Goal: Task Accomplishment & Management: Complete application form

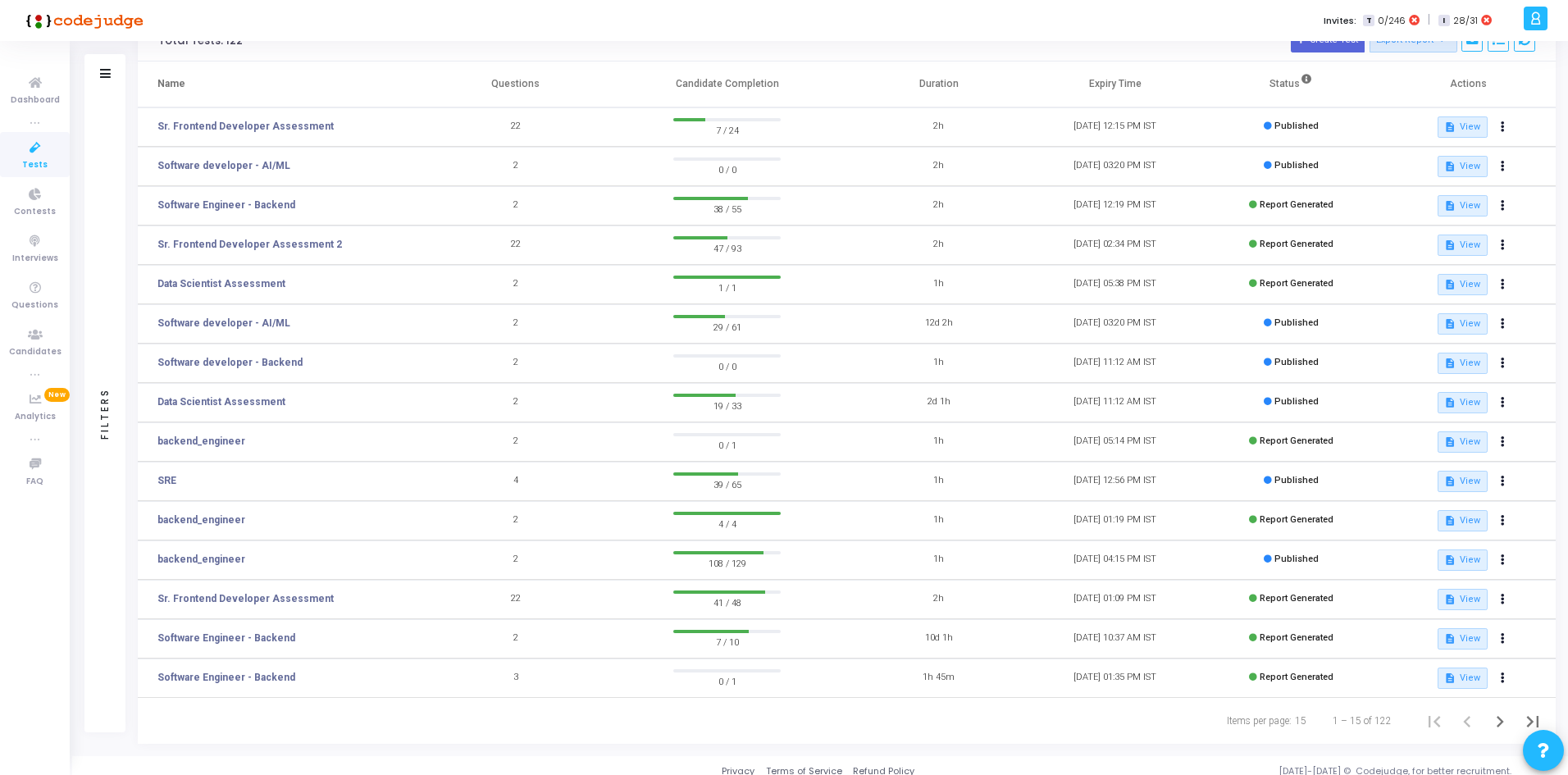
scroll to position [98, 0]
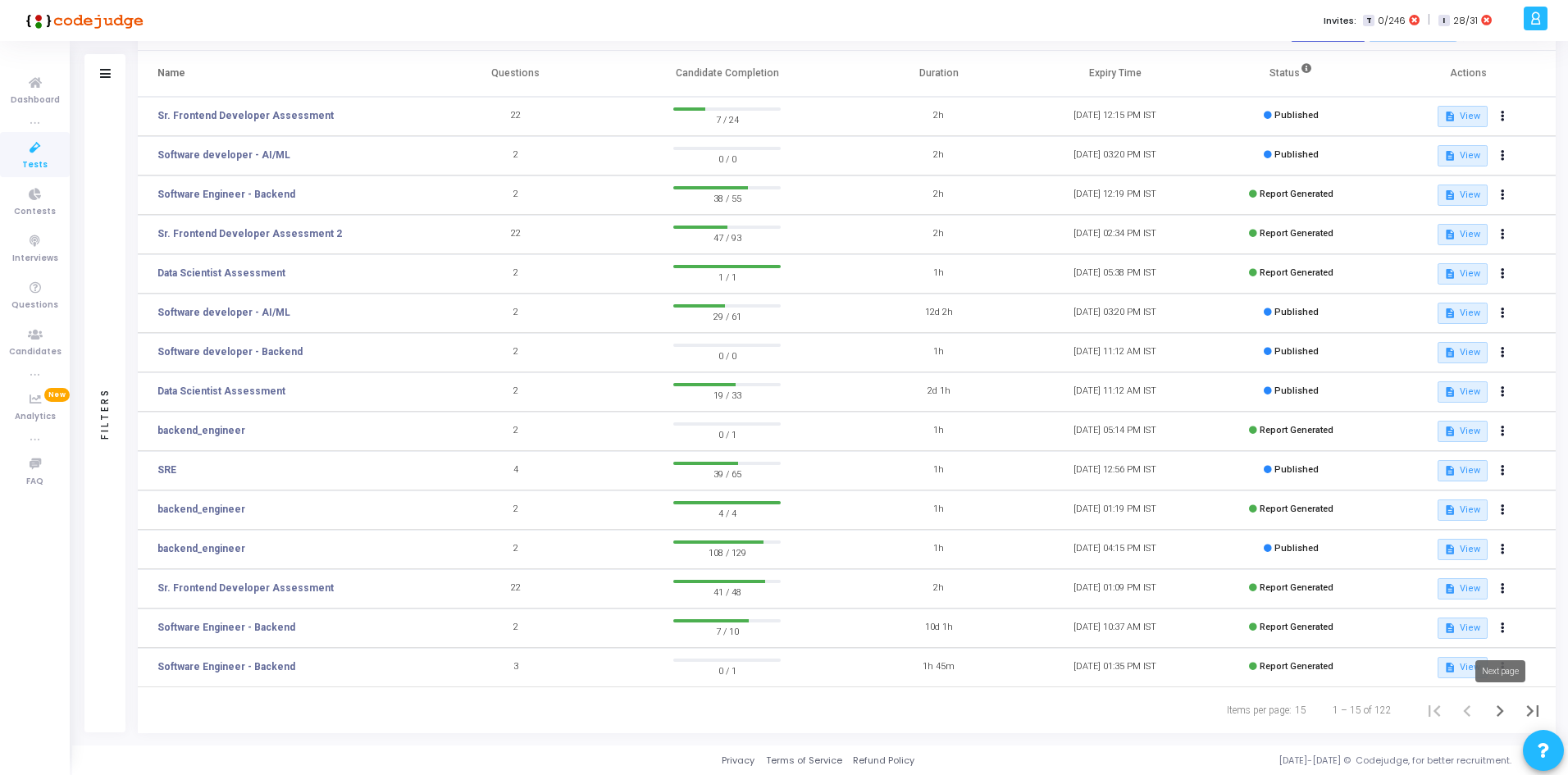
click at [1505, 716] on icon "Next page" at bounding box center [1499, 711] width 23 height 23
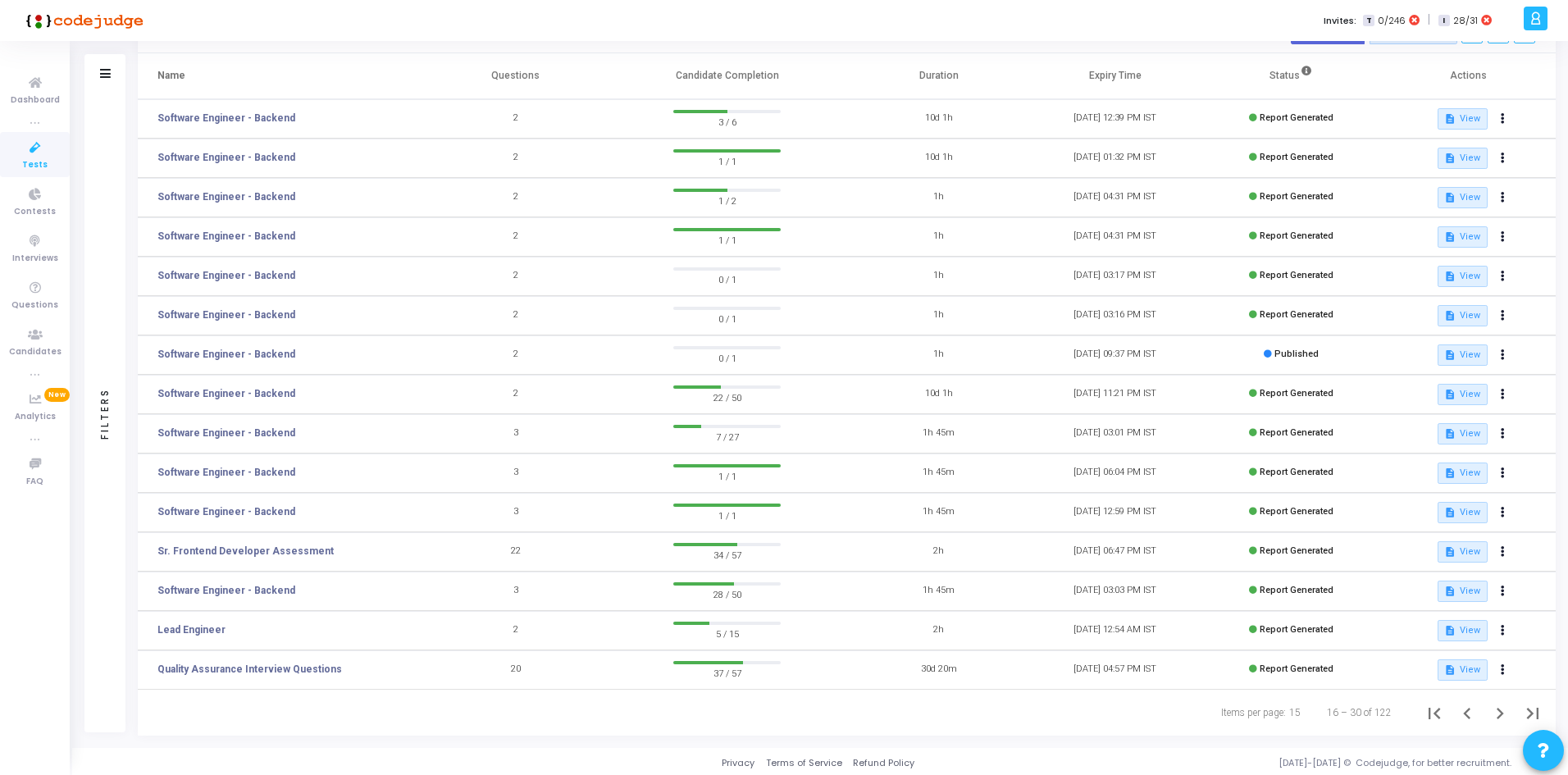
scroll to position [98, 0]
click at [1434, 723] on button "First page" at bounding box center [1434, 710] width 33 height 33
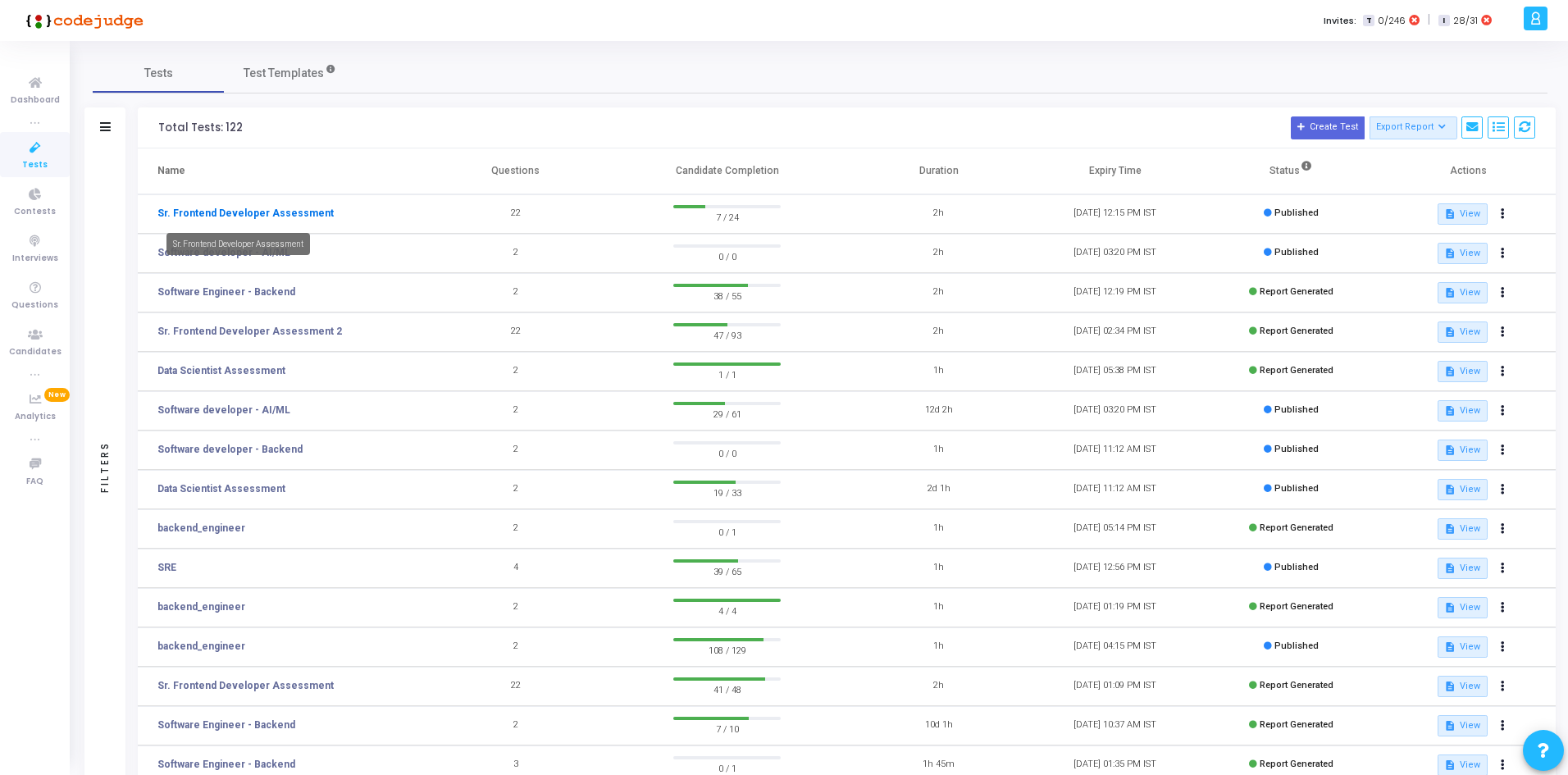
click at [270, 217] on link "Sr. Frontend Developer Assessment" at bounding box center [245, 213] width 176 height 15
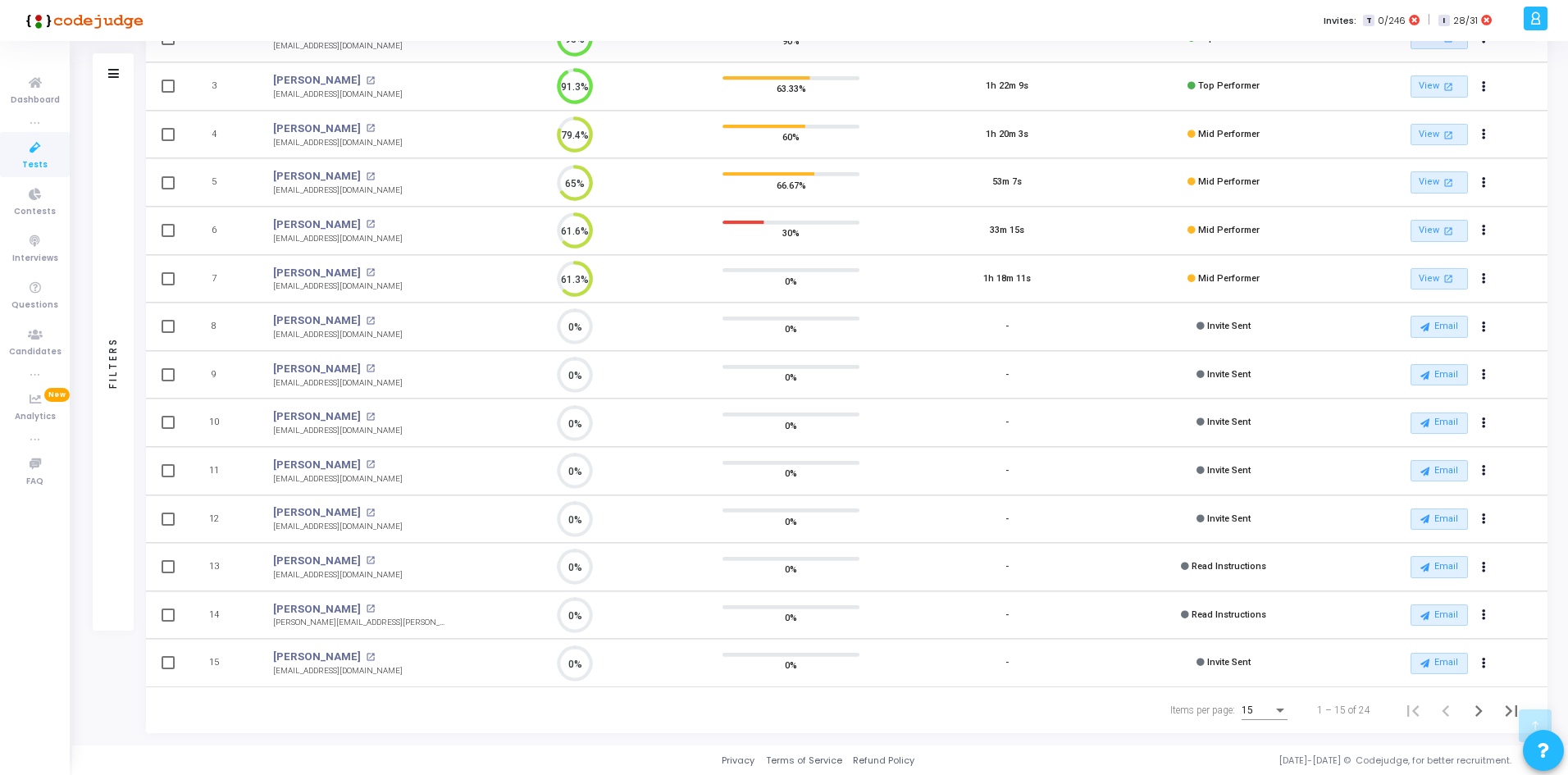
click at [1256, 719] on div "15" at bounding box center [1264, 706] width 46 height 27
click at [1266, 711] on span "50" at bounding box center [1265, 700] width 46 height 29
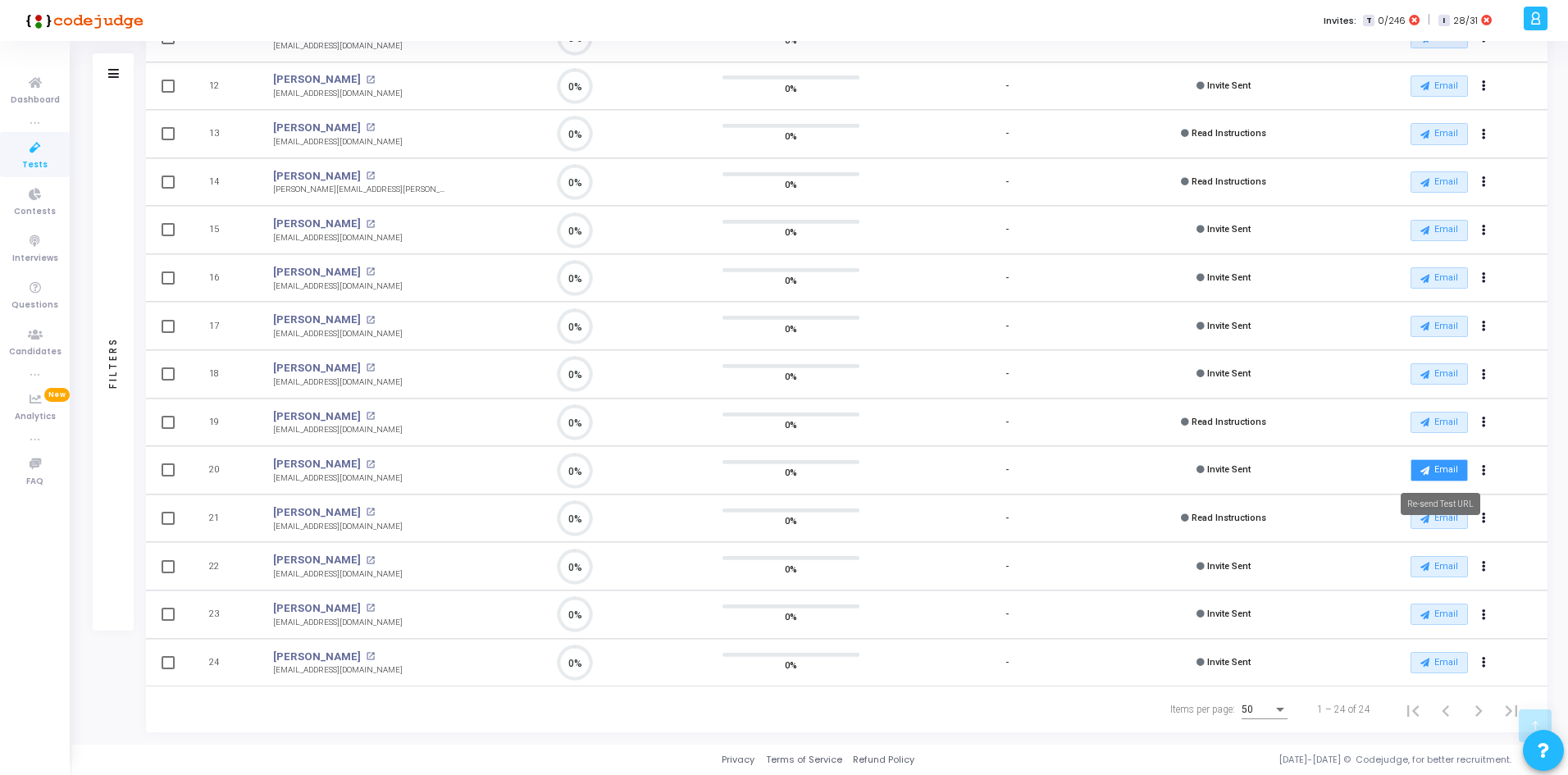
click at [1449, 471] on button "Email" at bounding box center [1439, 469] width 58 height 21
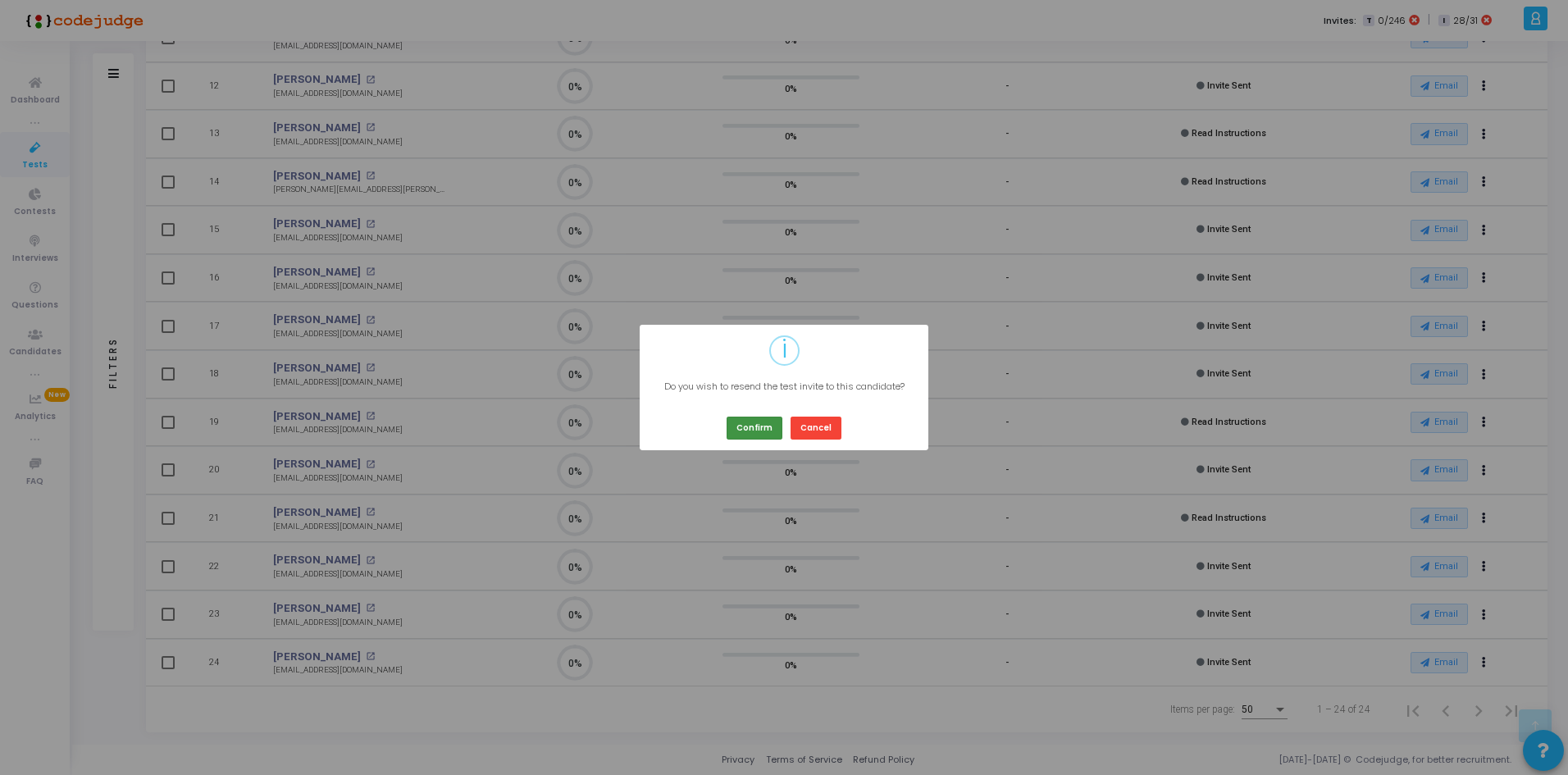
click at [749, 419] on button "Confirm" at bounding box center [754, 427] width 56 height 22
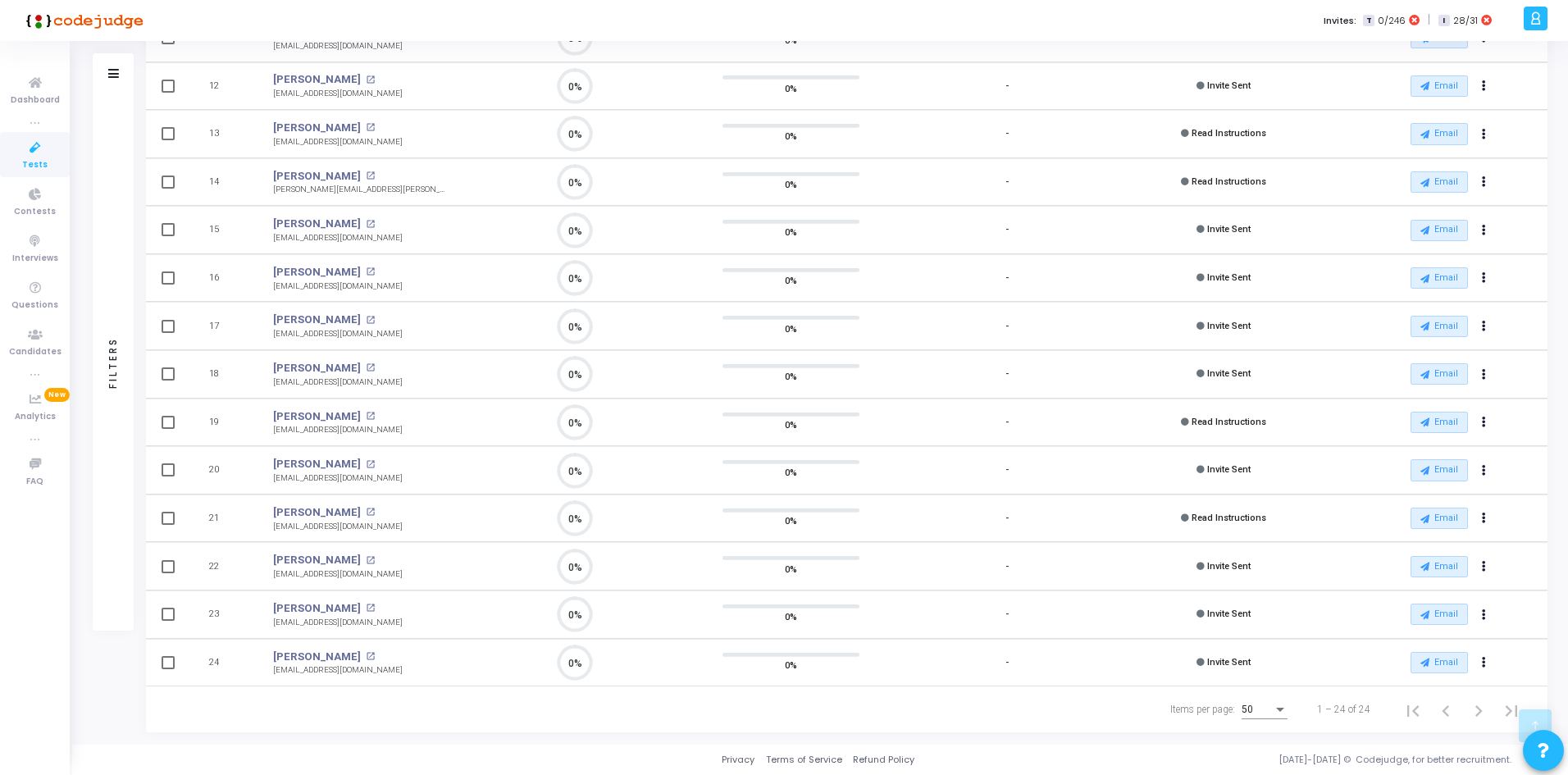
click at [38, 162] on span "Tests" at bounding box center [35, 165] width 26 height 14
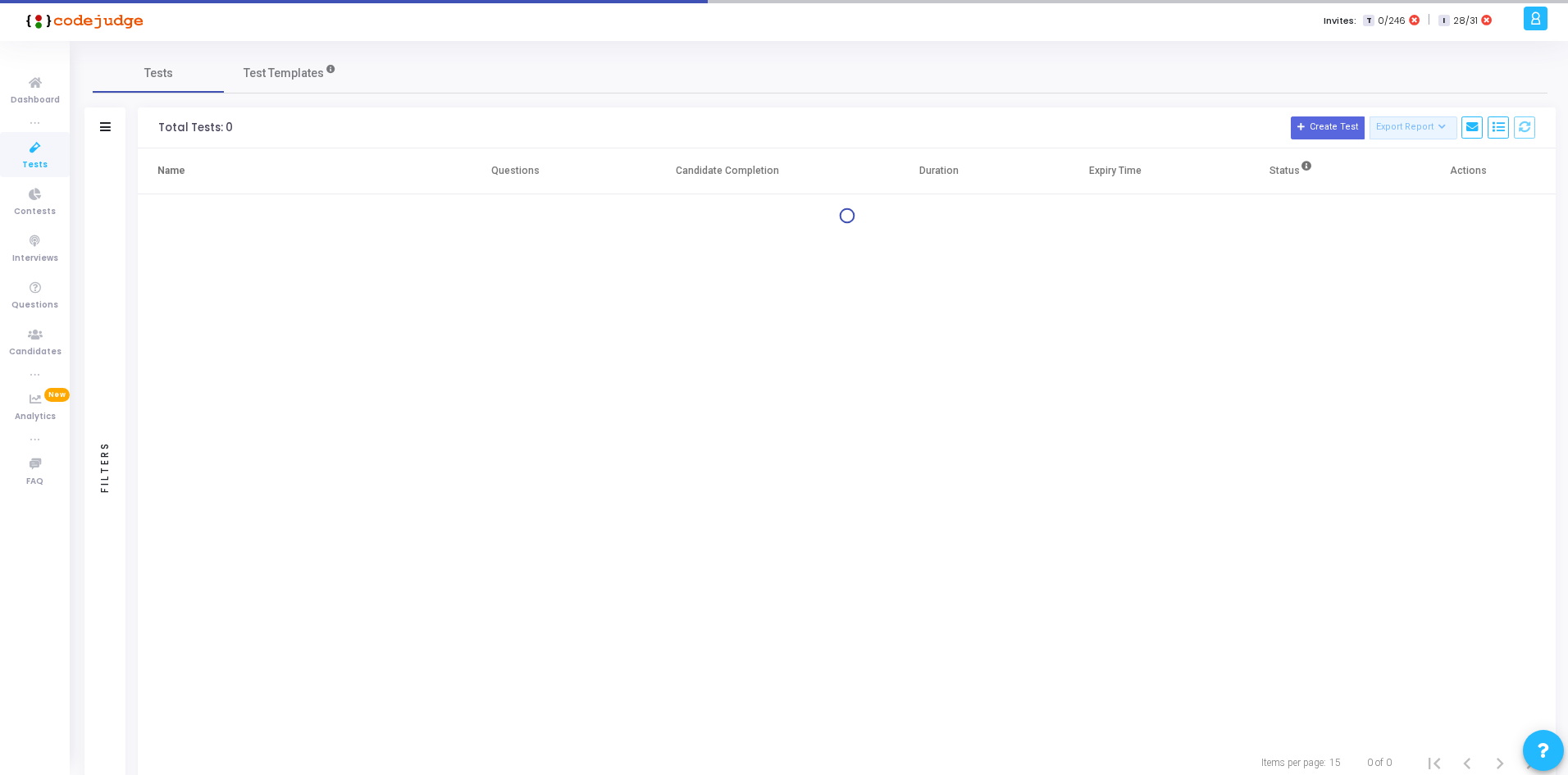
click at [38, 162] on span "Tests" at bounding box center [35, 165] width 26 height 14
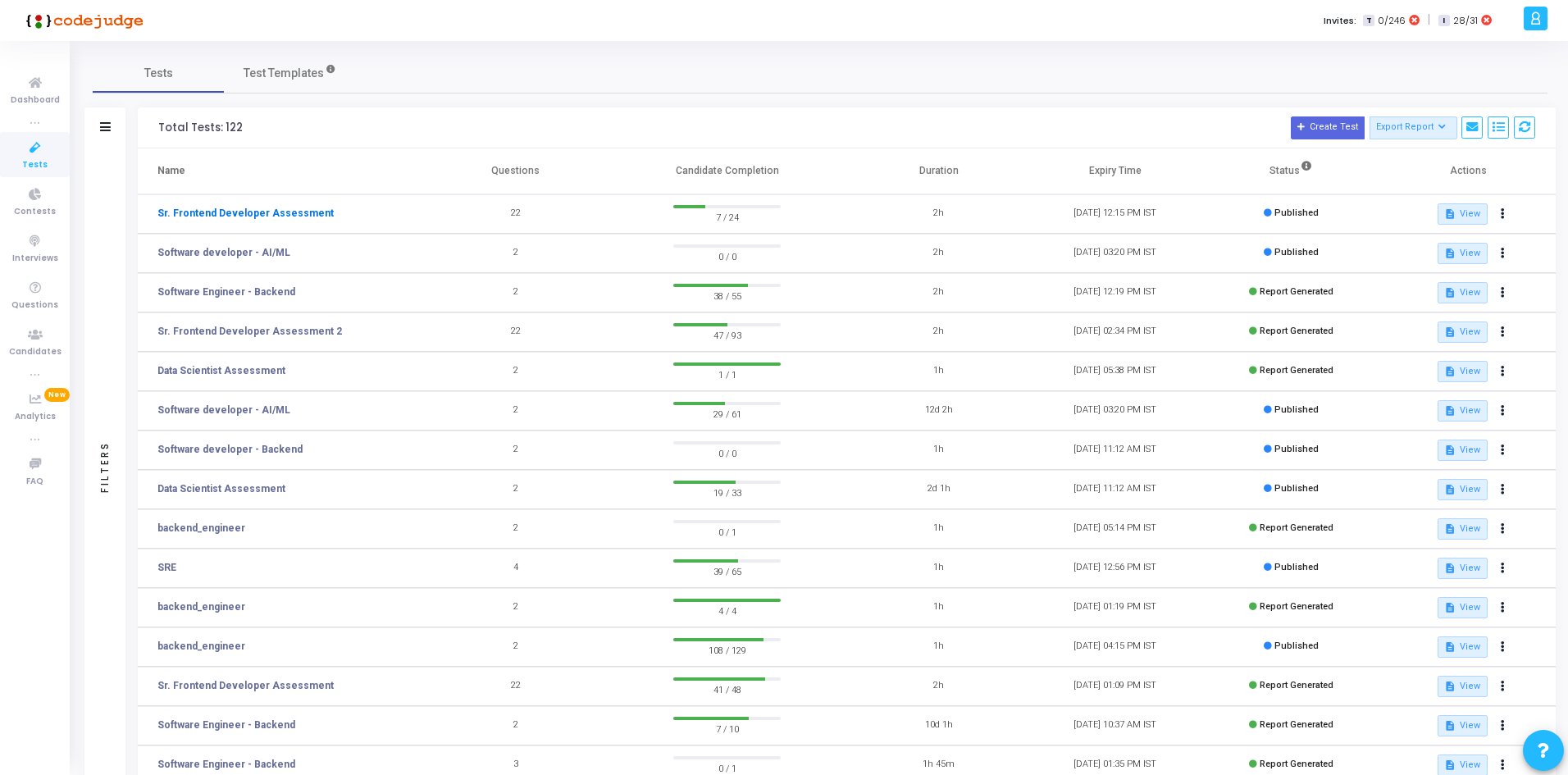
click at [277, 210] on link "Sr. Frontend Developer Assessment" at bounding box center [245, 213] width 176 height 15
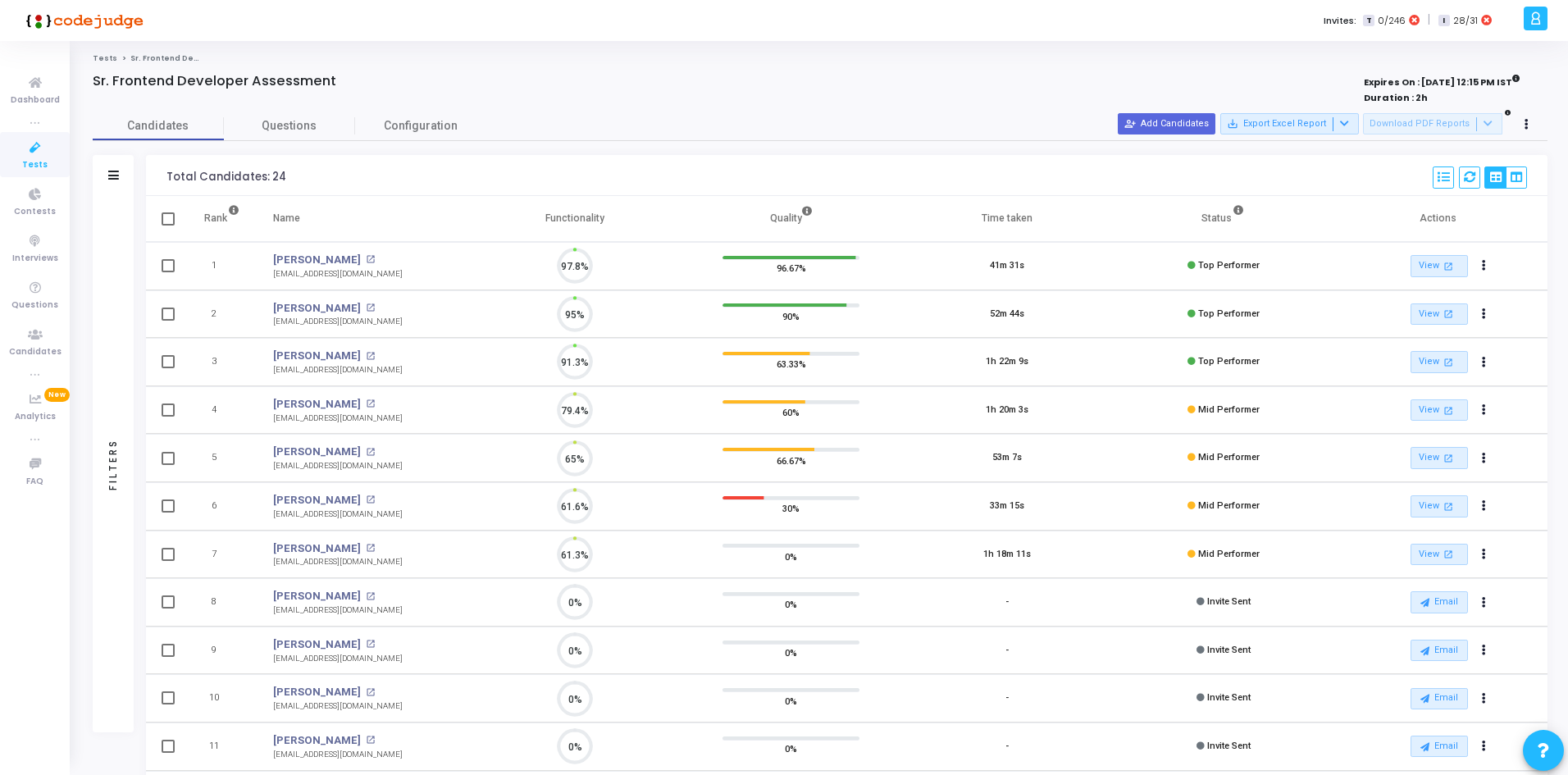
scroll to position [34, 42]
drag, startPoint x: 350, startPoint y: 319, endPoint x: 267, endPoint y: 328, distance: 83.5
click at [267, 328] on td "[PERSON_NAME] open_in_new [EMAIL_ADDRESS][DOMAIN_NAME]" at bounding box center [362, 314] width 210 height 48
copy div "[EMAIL_ADDRESS][DOMAIN_NAME]"
click at [410, 431] on td "[PERSON_NAME] open_in_new [EMAIL_ADDRESS][DOMAIN_NAME]" at bounding box center [362, 410] width 210 height 48
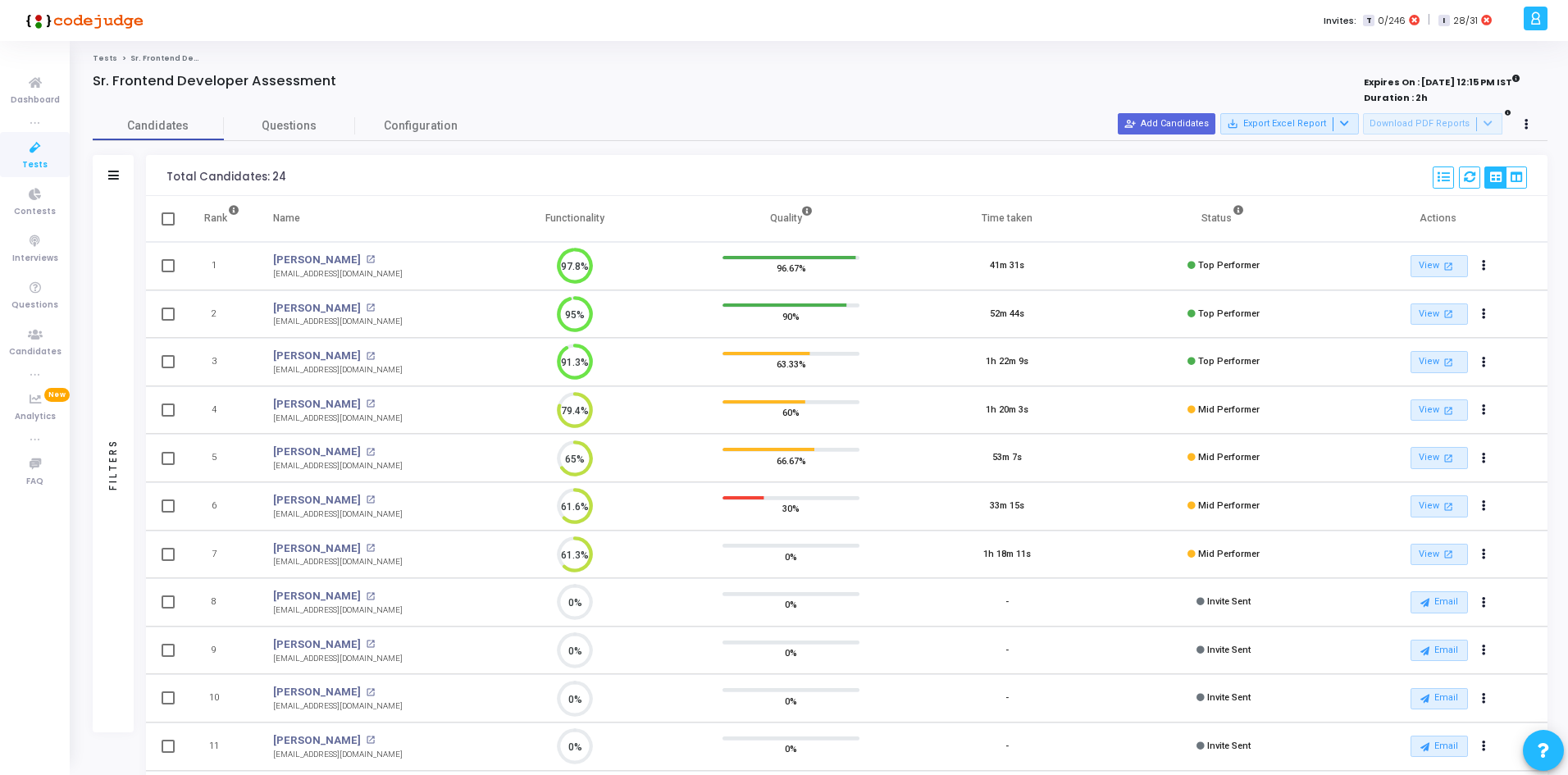
drag, startPoint x: 409, startPoint y: 521, endPoint x: 270, endPoint y: 522, distance: 139.0
click at [267, 524] on td "[PERSON_NAME] open_in_new [EMAIL_ADDRESS][DOMAIN_NAME]" at bounding box center [362, 506] width 210 height 48
copy div "[EMAIL_ADDRESS][DOMAIN_NAME]"
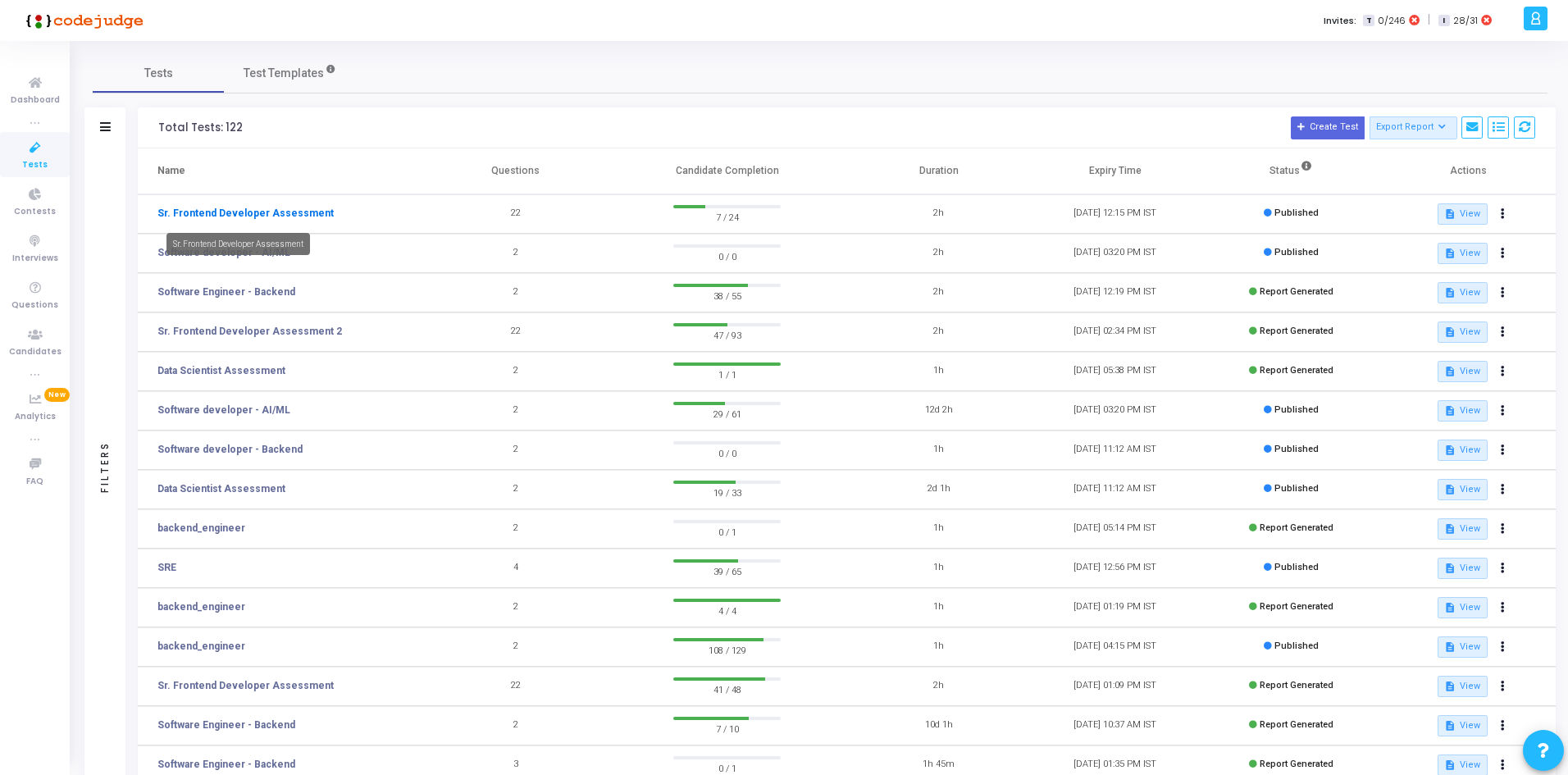
click at [259, 219] on link "Sr. Frontend Developer Assessment" at bounding box center [245, 213] width 176 height 15
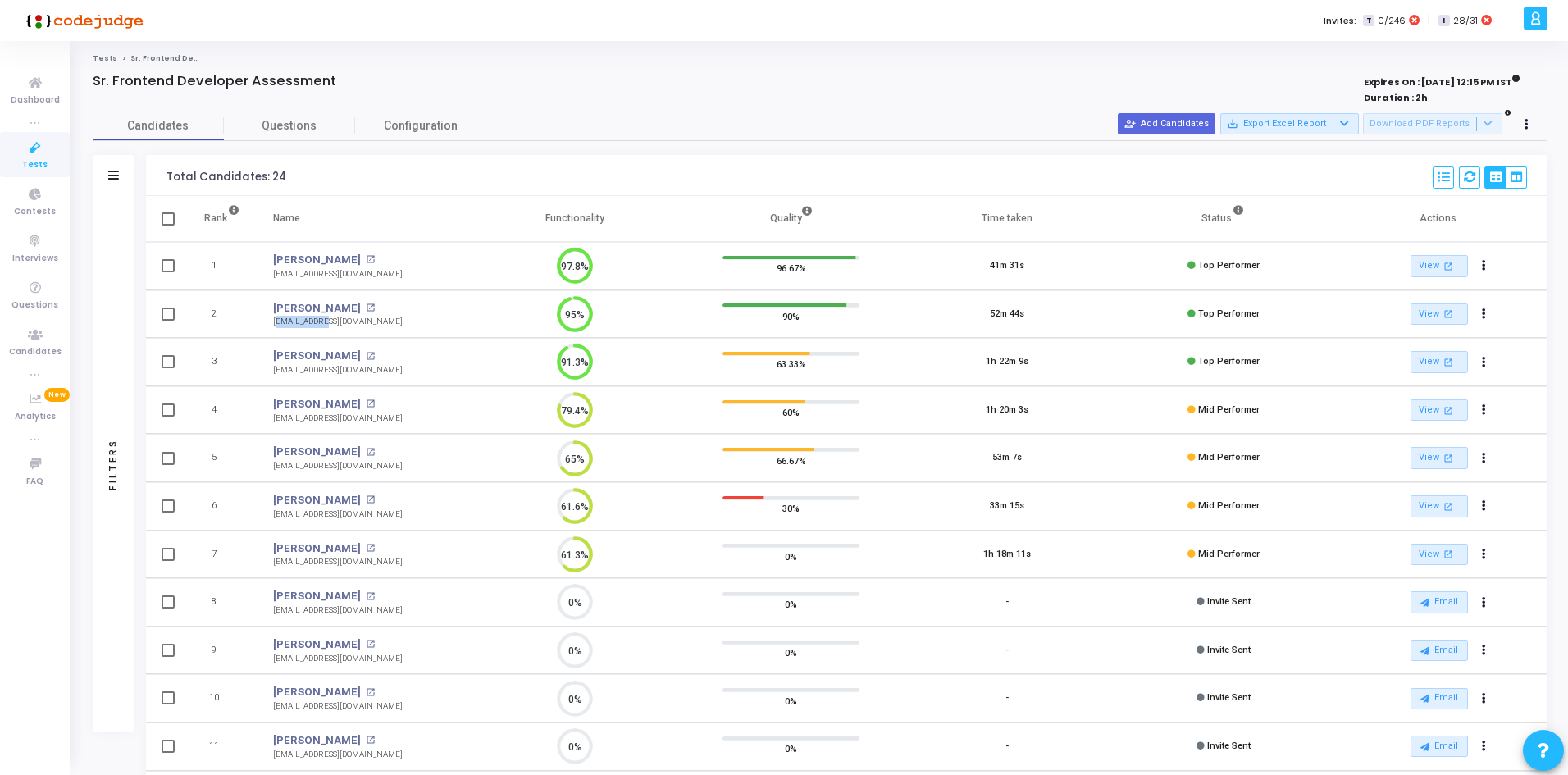
drag, startPoint x: 362, startPoint y: 315, endPoint x: 336, endPoint y: 324, distance: 27.5
click at [317, 323] on div "Aditya Raj Bagri Aditya Raj Bagri open_in_new adeityaraj@gmail.com adeityaraj@g…" at bounding box center [337, 314] width 130 height 28
click at [368, 322] on td "[PERSON_NAME] open_in_new [EMAIL_ADDRESS][DOMAIN_NAME]" at bounding box center [362, 314] width 210 height 48
drag, startPoint x: 362, startPoint y: 322, endPoint x: 259, endPoint y: 317, distance: 103.1
click at [259, 317] on td "[PERSON_NAME] open_in_new [EMAIL_ADDRESS][DOMAIN_NAME]" at bounding box center [362, 314] width 210 height 48
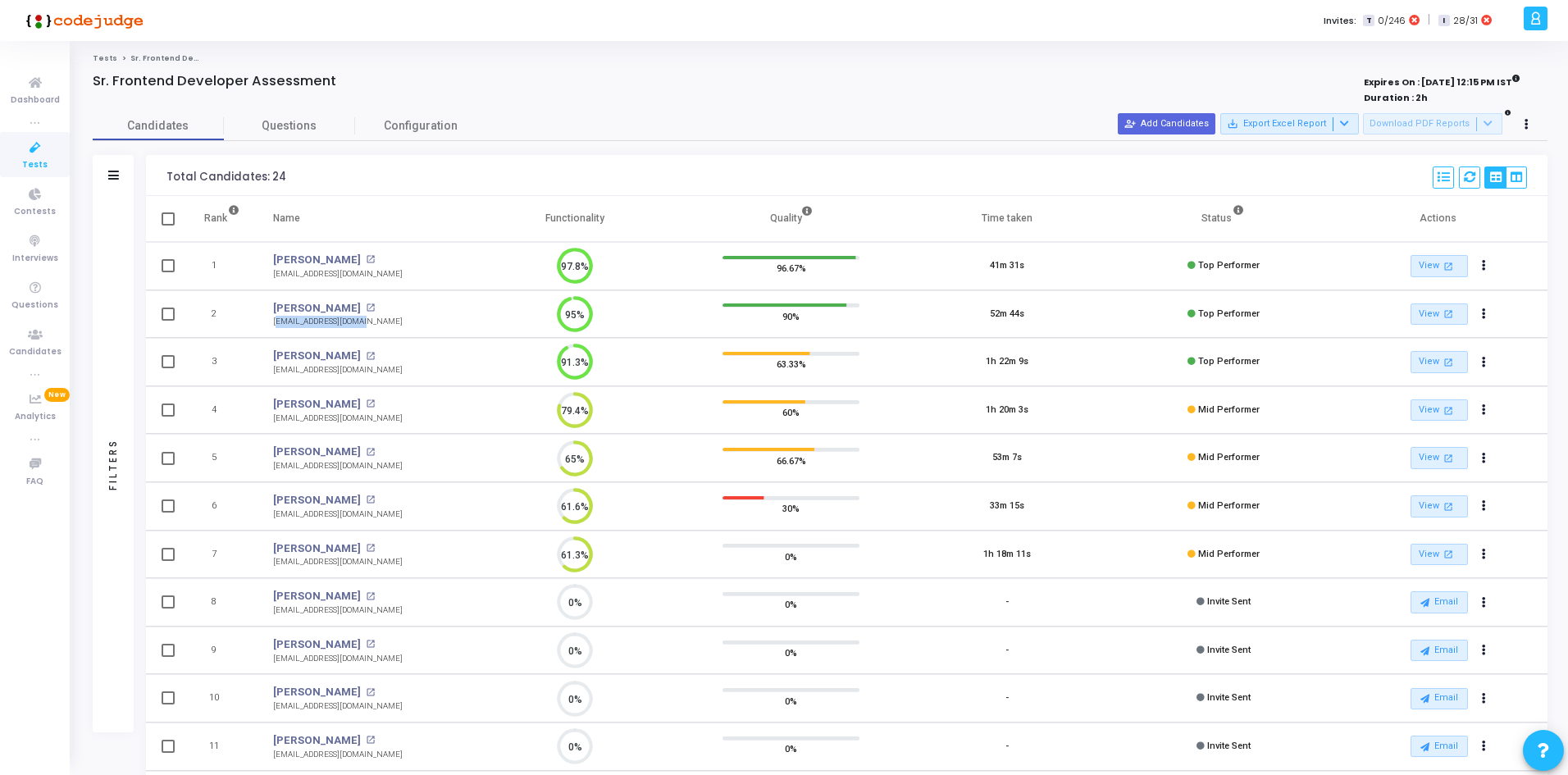
copy div "[EMAIL_ADDRESS][DOMAIN_NAME]"
click at [1174, 135] on button "person_add_alt Add Candidates" at bounding box center [1167, 124] width 98 height 21
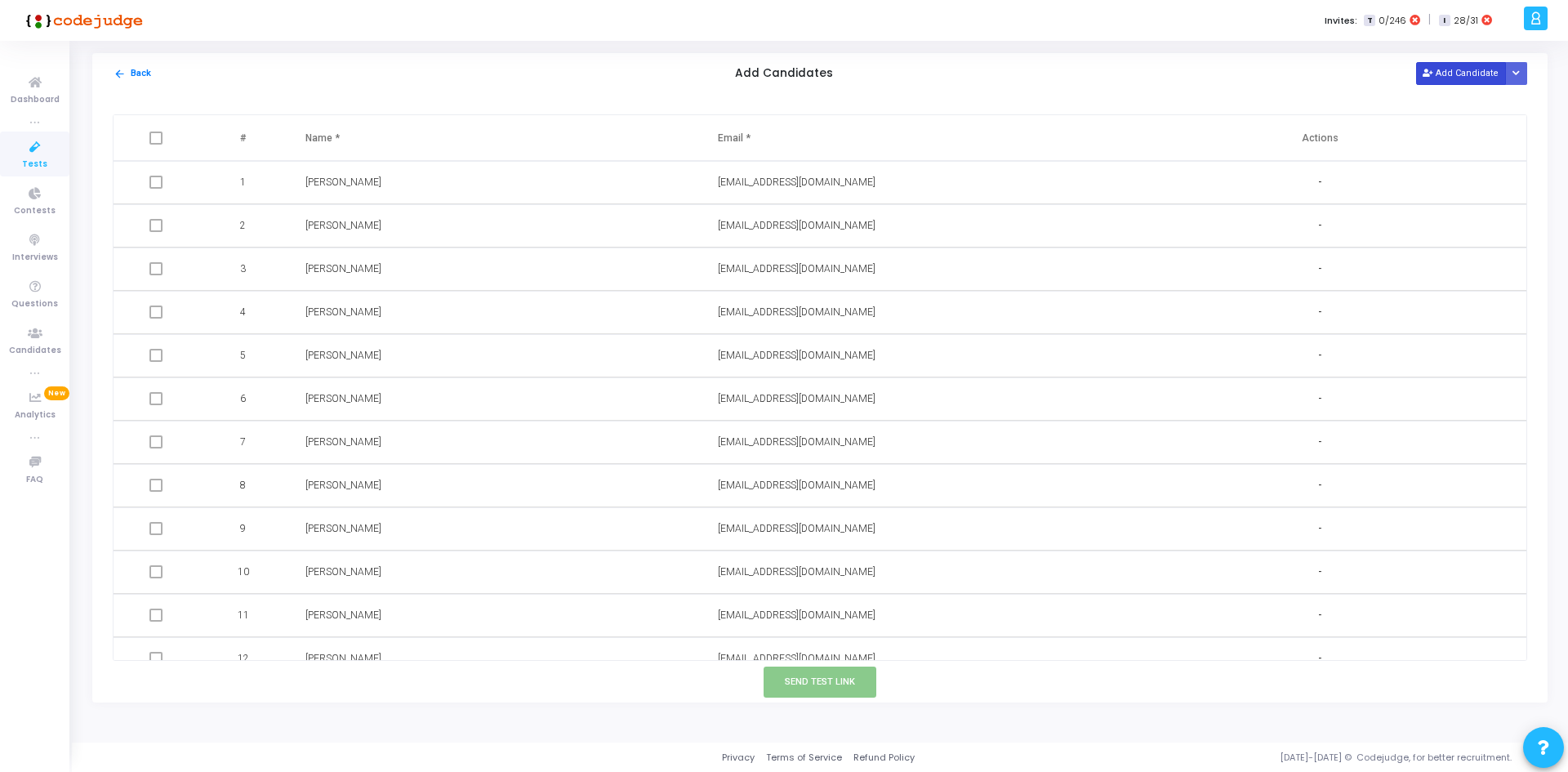
click at [1464, 71] on button "Add Candidate" at bounding box center [1460, 74] width 90 height 22
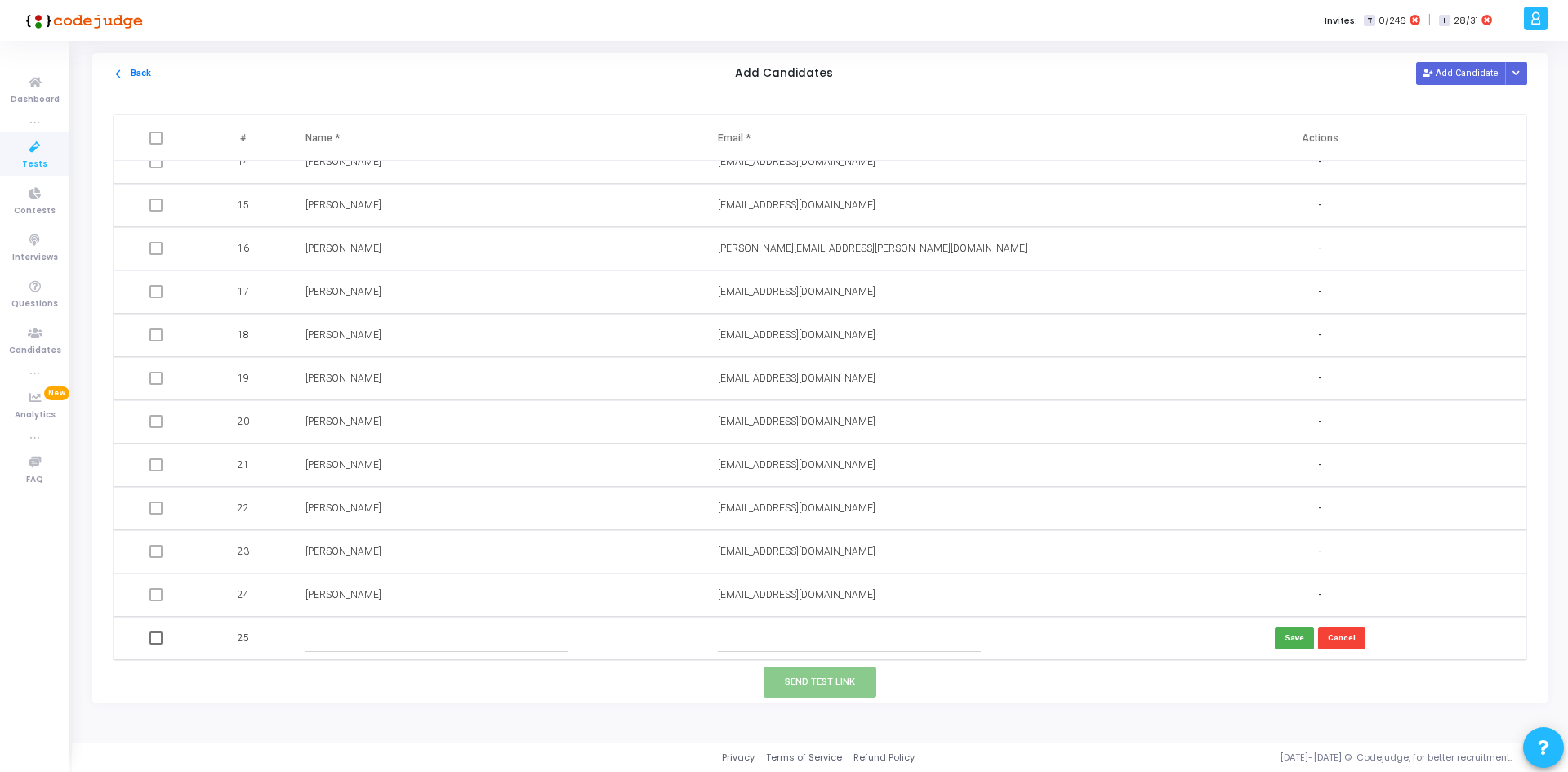
click at [800, 634] on input "text" at bounding box center [849, 639] width 263 height 27
paste input "sharmakeshav0708@gmail.com"
type input "sharmakeshav0708@gmail.com"
click at [480, 625] on input "text" at bounding box center [437, 639] width 263 height 27
click at [509, 646] on input "text" at bounding box center [437, 639] width 263 height 27
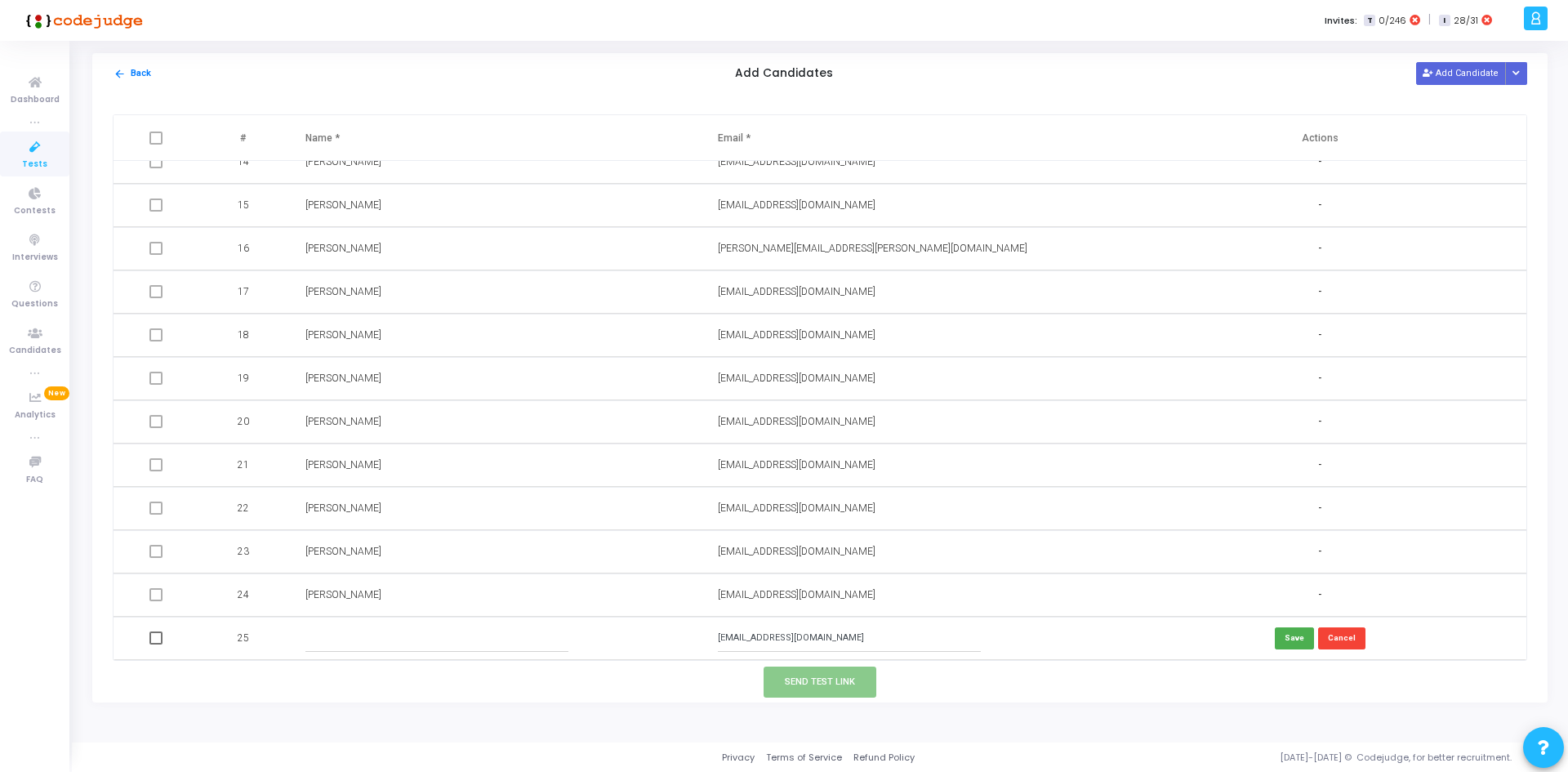
click at [430, 645] on input "text" at bounding box center [437, 639] width 263 height 27
click at [410, 624] on td at bounding box center [495, 638] width 412 height 44
click at [410, 644] on input "text" at bounding box center [437, 639] width 263 height 27
paste input "Keshav Sharma"
type input "Keshav Sharma"
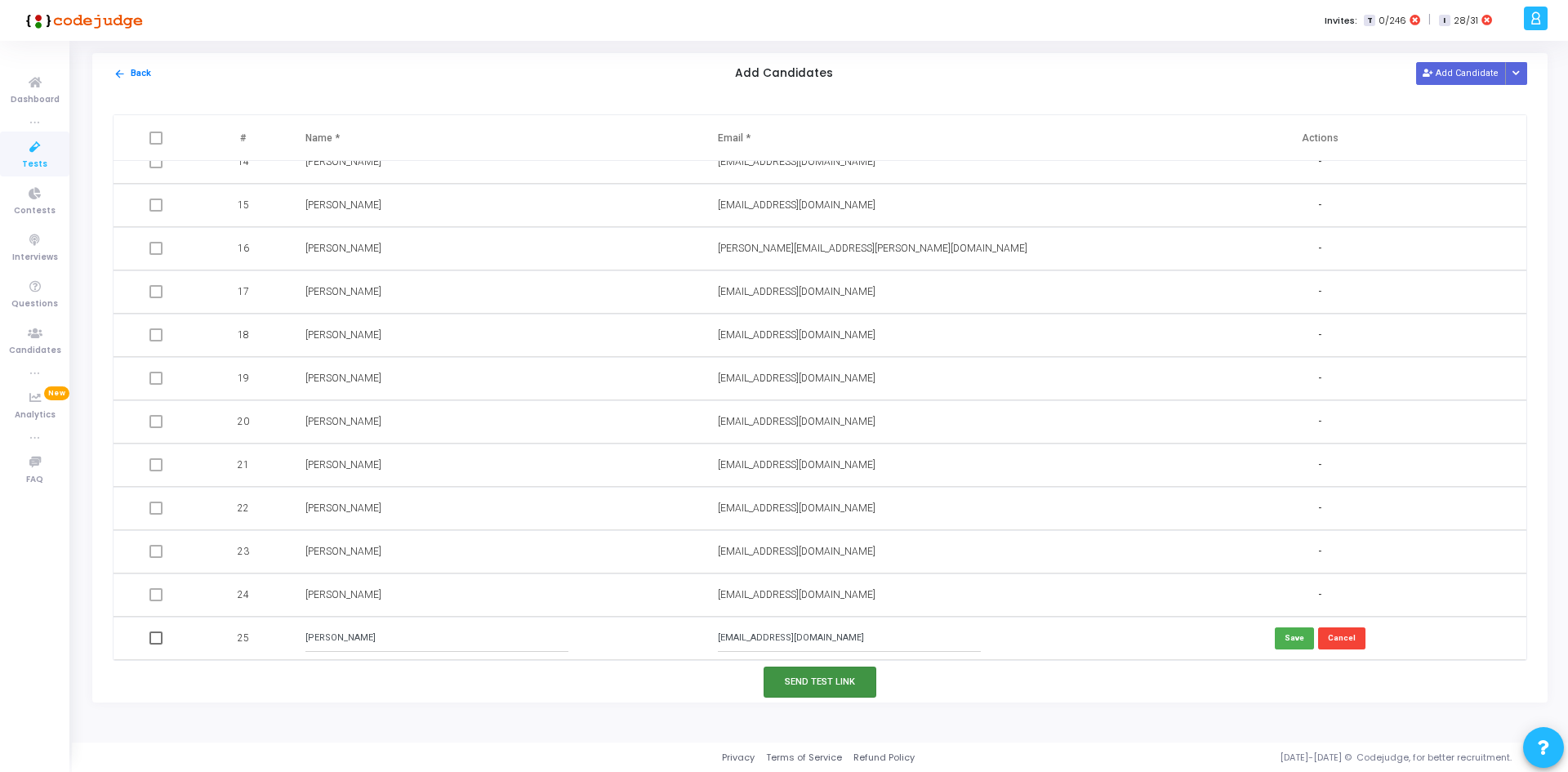
click at [804, 681] on button "Send Test Link" at bounding box center [820, 681] width 113 height 30
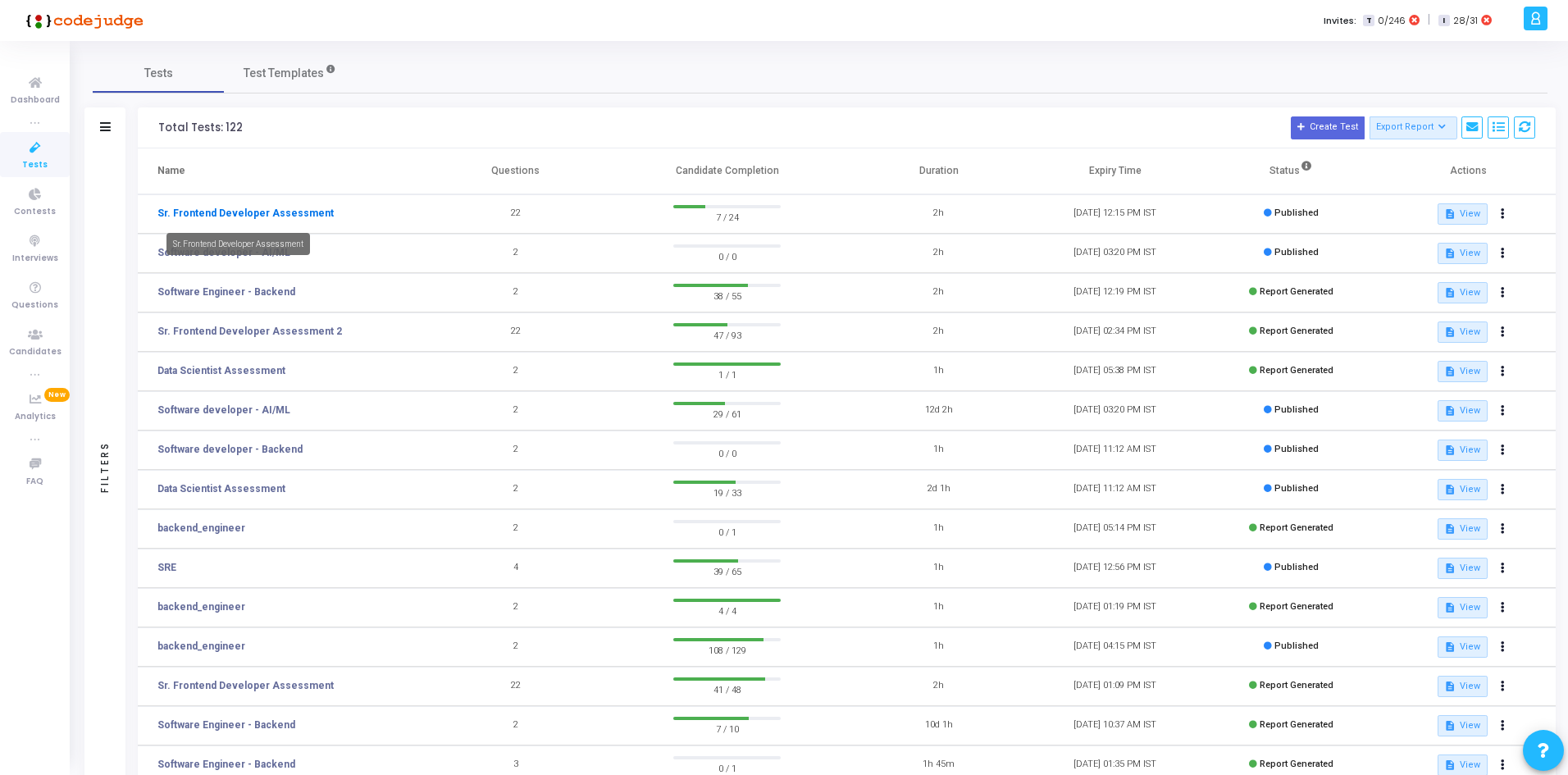
click at [295, 207] on link "Sr. Frontend Developer Assessment" at bounding box center [245, 213] width 176 height 15
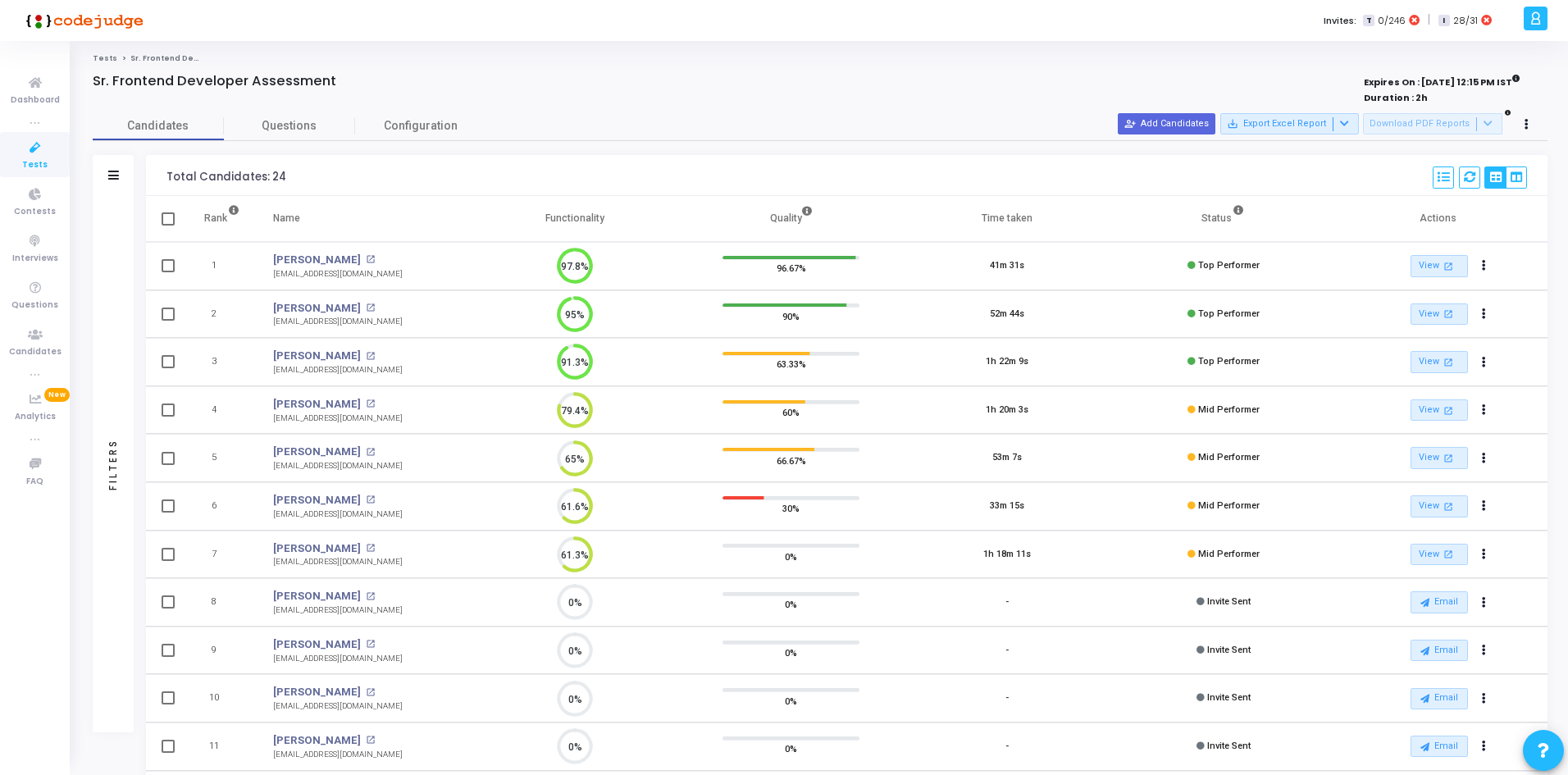
click at [170, 314] on span at bounding box center [167, 313] width 13 height 13
click at [168, 320] on input "checkbox" at bounding box center [167, 320] width 1 height 1
checkbox input "true"
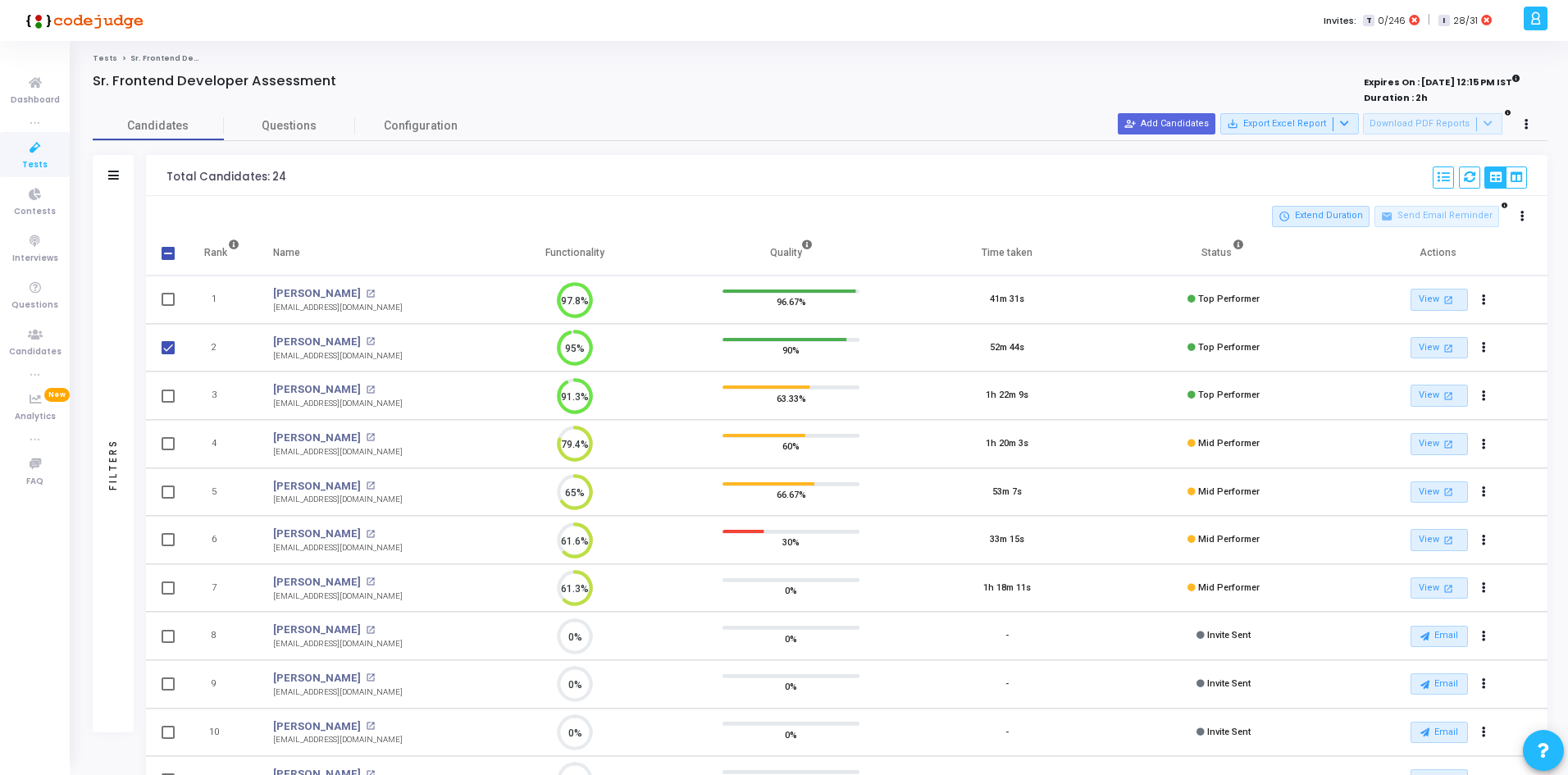
click at [165, 401] on span at bounding box center [167, 396] width 13 height 13
click at [167, 403] on input "checkbox" at bounding box center [167, 403] width 1 height 1
checkbox input "true"
click at [179, 489] on td at bounding box center [167, 492] width 41 height 48
click at [174, 489] on td at bounding box center [167, 492] width 41 height 48
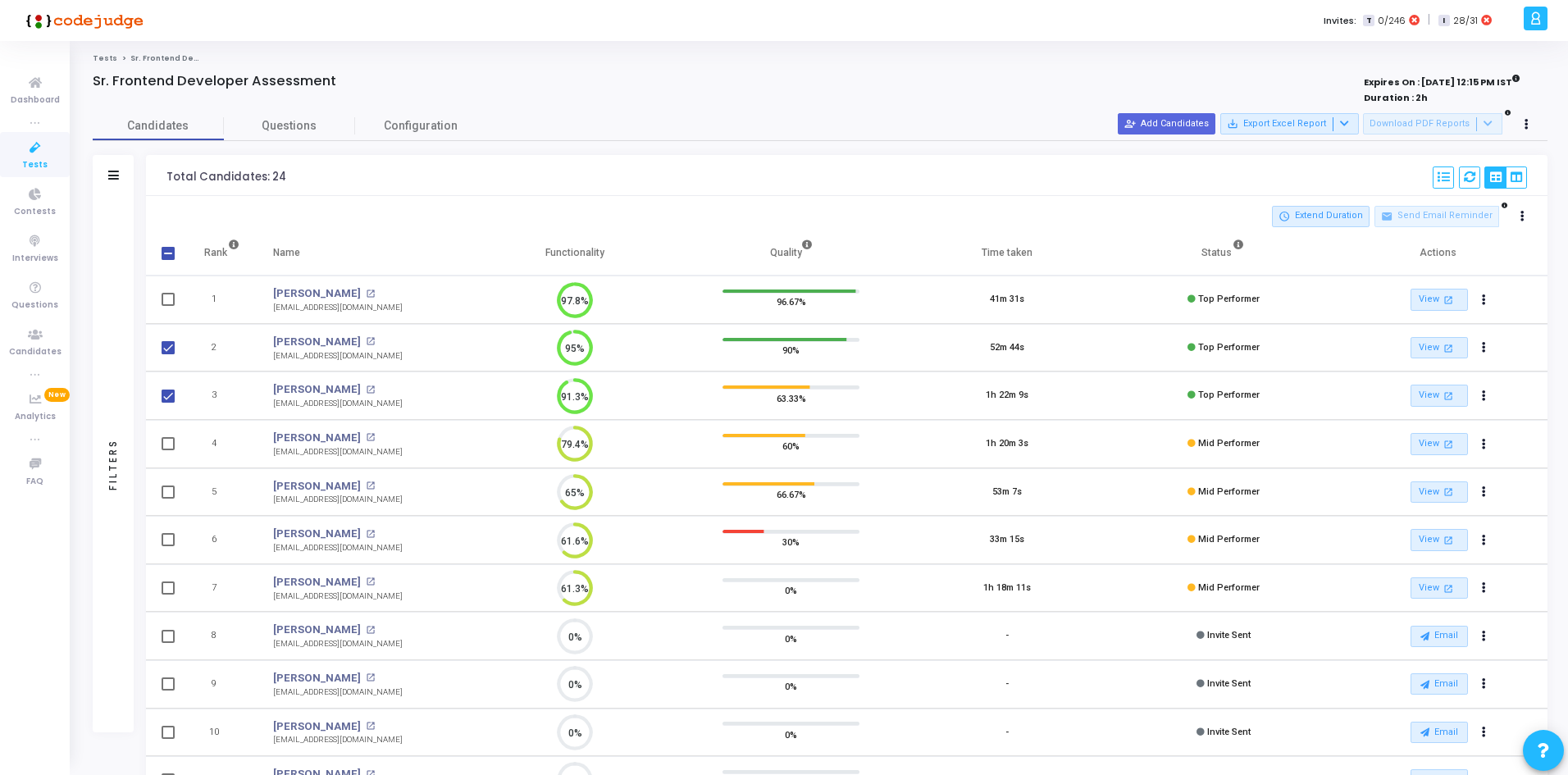
click at [172, 489] on span at bounding box center [167, 491] width 13 height 13
click at [168, 499] on input "checkbox" at bounding box center [167, 499] width 1 height 1
click at [163, 488] on span at bounding box center [167, 491] width 13 height 13
click at [167, 499] on input "checkbox" at bounding box center [167, 499] width 1 height 1
checkbox input "false"
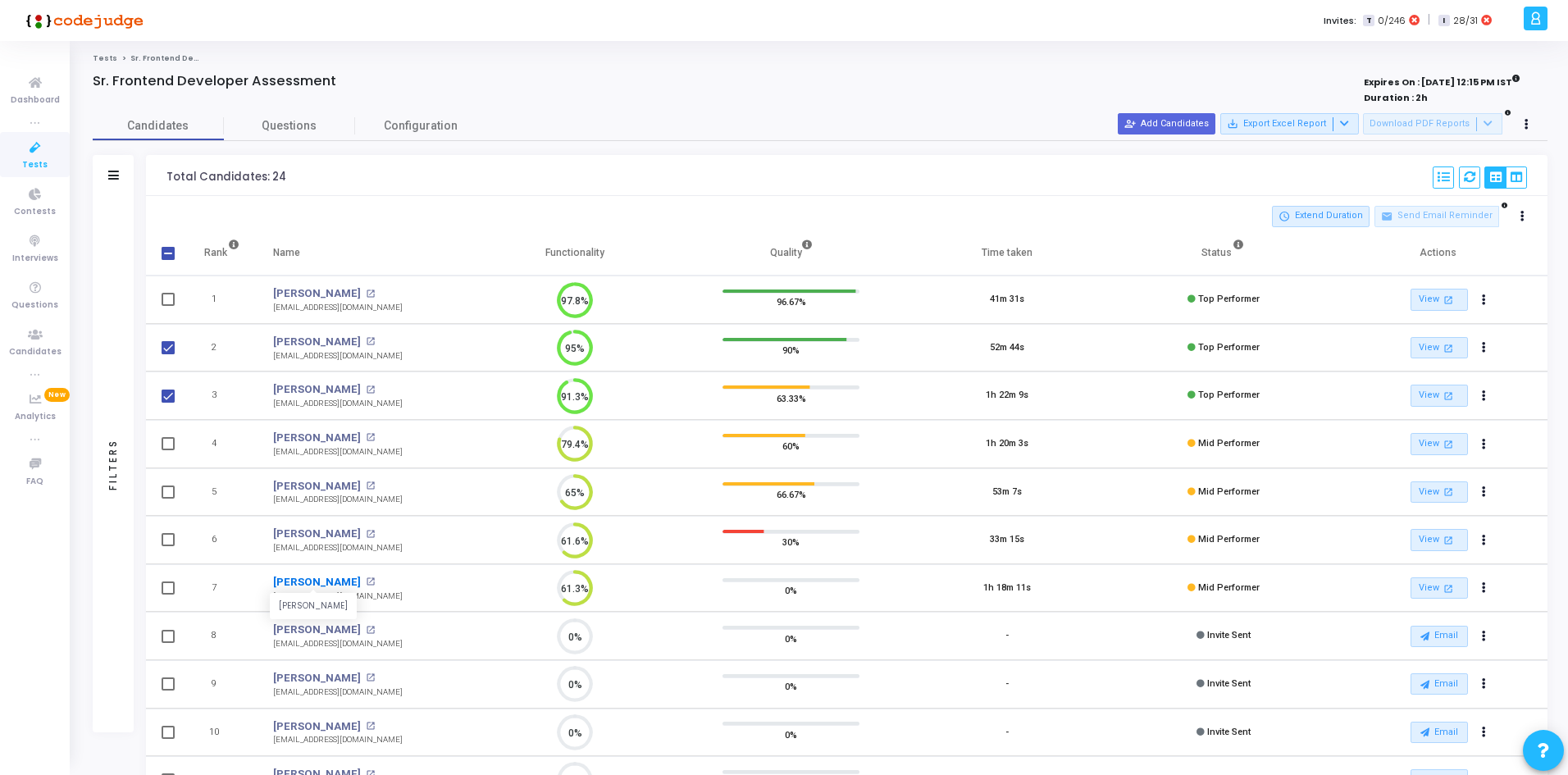
click at [321, 583] on link "[PERSON_NAME]" at bounding box center [317, 582] width 88 height 16
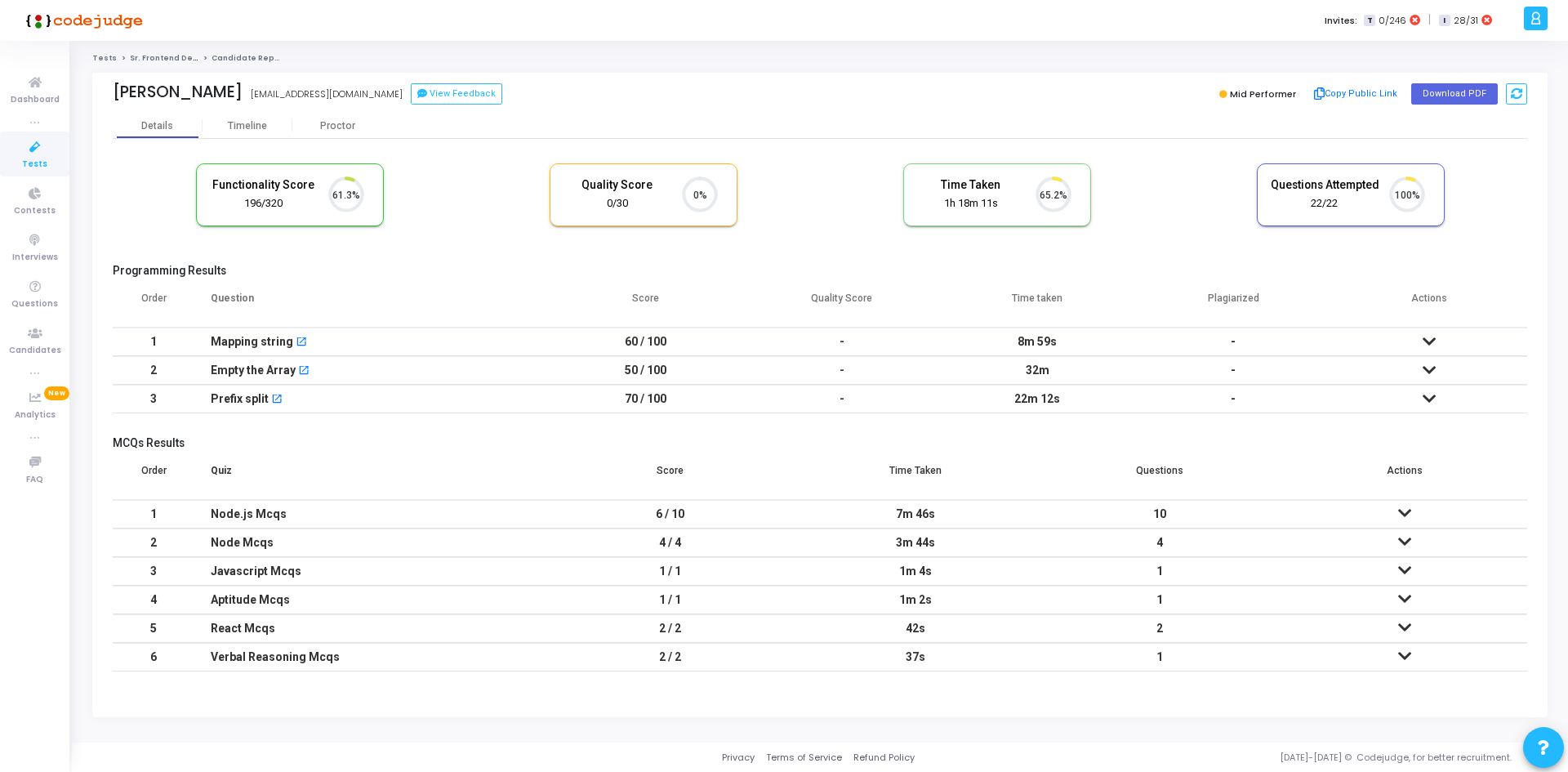
scroll to position [34, 42]
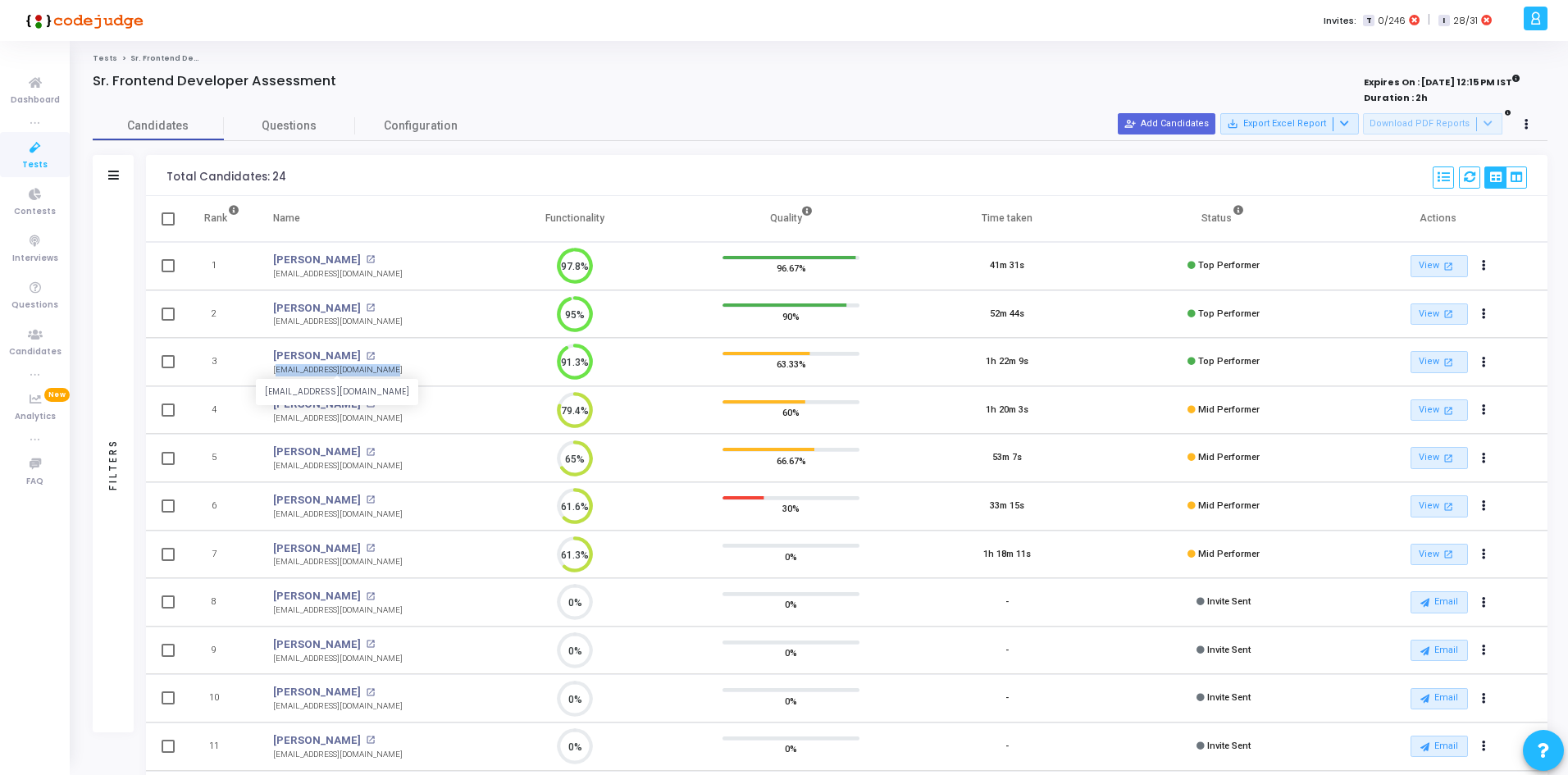
drag, startPoint x: 395, startPoint y: 372, endPoint x: 273, endPoint y: 374, distance: 122.0
click at [273, 374] on td "Shagun Minhas open_in_new shagunminhas2905@gmail.com shagunminhas2905@gmail.com" at bounding box center [362, 361] width 210 height 48
copy div "[EMAIL_ADDRESS][DOMAIN_NAME]"
